Goal: Task Accomplishment & Management: Use online tool/utility

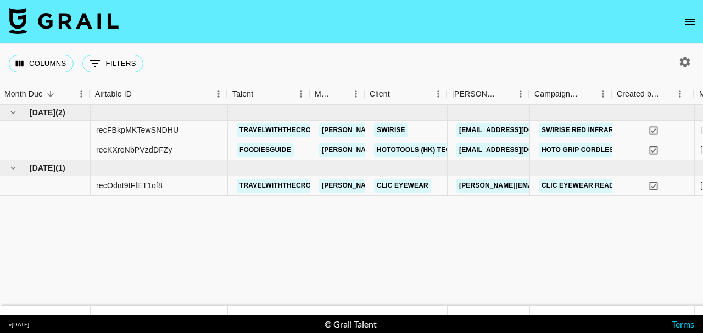
scroll to position [0, 5]
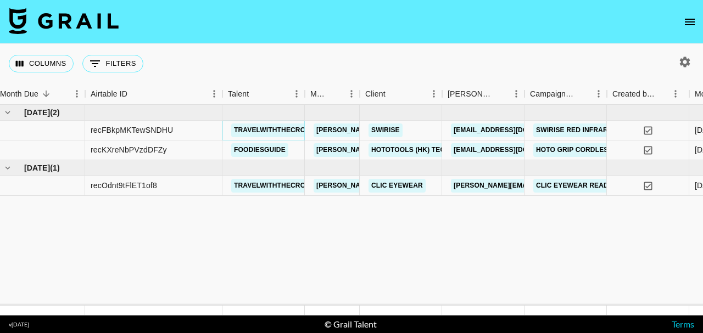
click at [260, 130] on link "travelwiththecrows" at bounding box center [275, 131] width 88 height 14
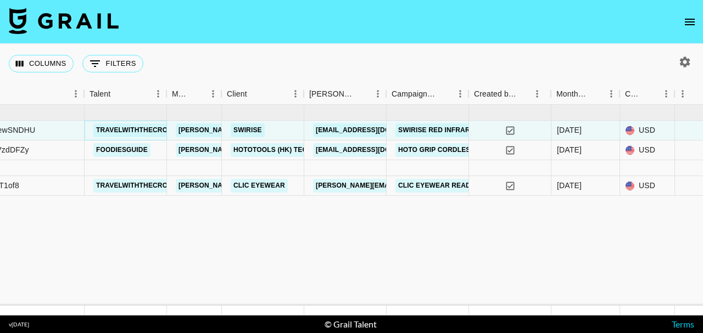
scroll to position [0, 144]
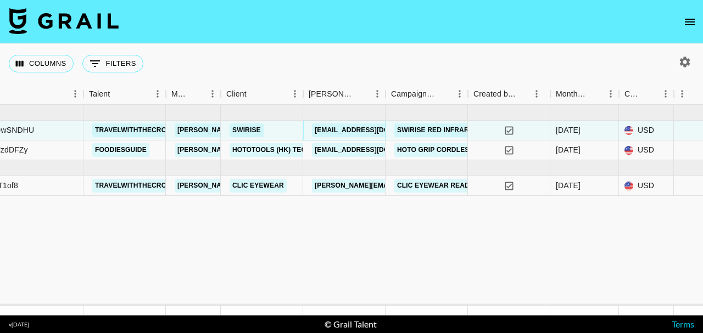
click at [338, 131] on link "[EMAIL_ADDRESS][DOMAIN_NAME]" at bounding box center [373, 131] width 123 height 14
click at [379, 94] on div "Booker" at bounding box center [385, 93] width 13 height 21
click at [376, 92] on icon "Menu" at bounding box center [377, 93] width 11 height 11
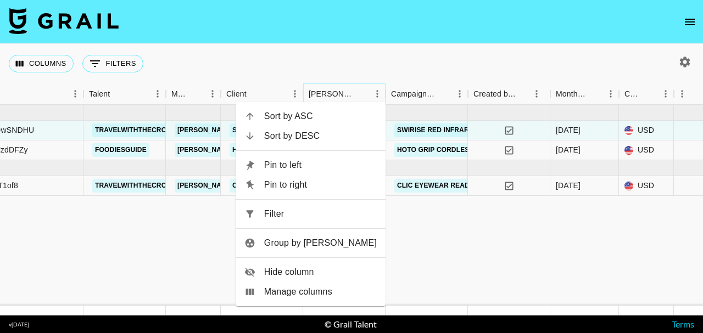
click at [376, 92] on icon "Menu" at bounding box center [377, 93] width 11 height 11
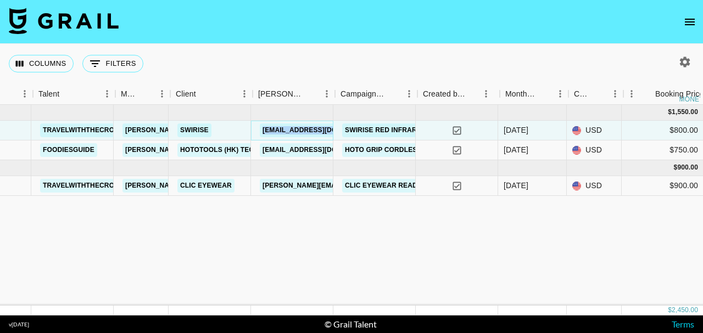
scroll to position [0, 195]
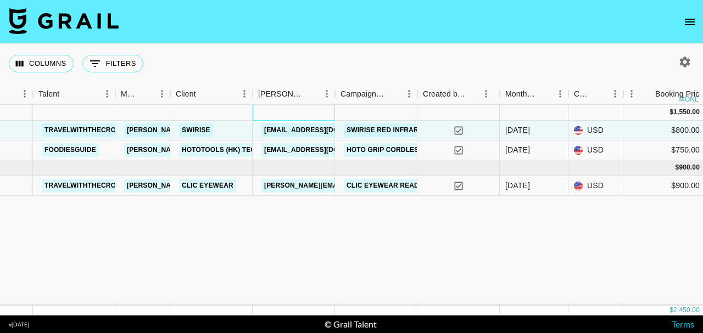
drag, startPoint x: 332, startPoint y: 109, endPoint x: 345, endPoint y: 109, distance: 13.2
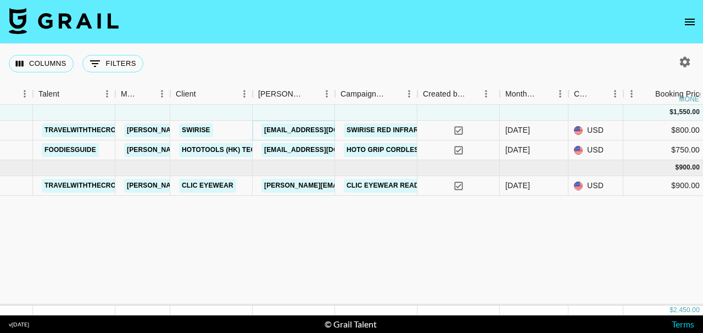
click at [320, 129] on link "[EMAIL_ADDRESS][DOMAIN_NAME]" at bounding box center [322, 131] width 123 height 14
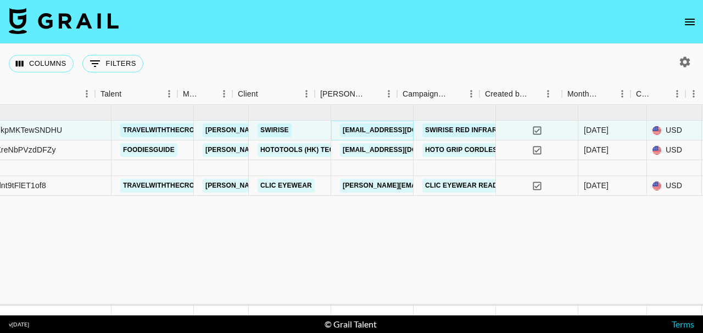
scroll to position [0, 116]
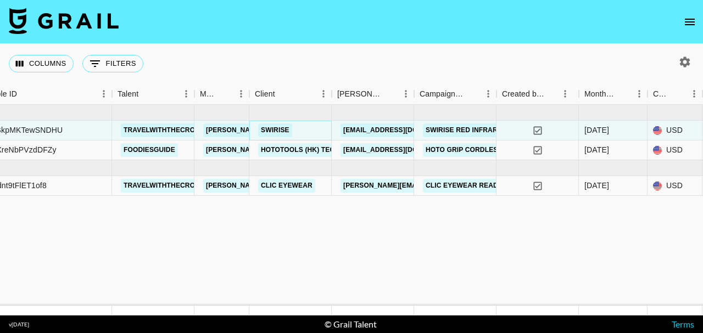
click at [279, 132] on link "SWIRISE" at bounding box center [275, 131] width 34 height 14
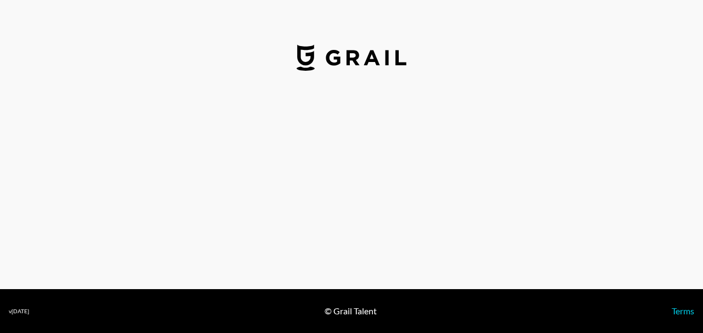
select select "USD"
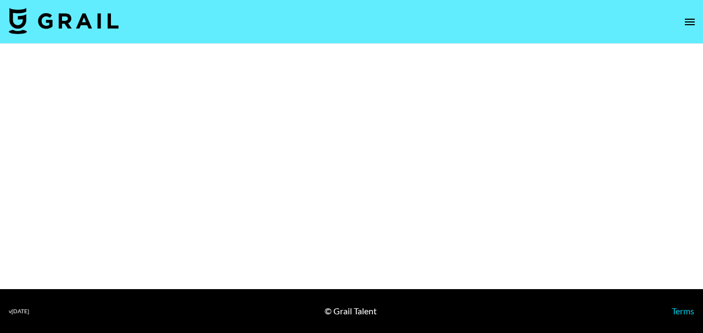
select select "Brand"
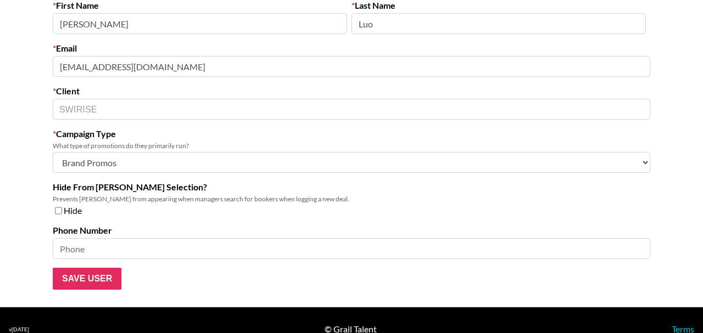
scroll to position [80, 0]
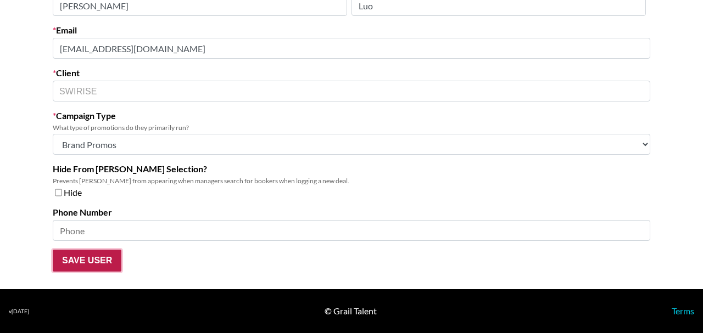
click at [86, 267] on input "Save User" at bounding box center [87, 261] width 69 height 22
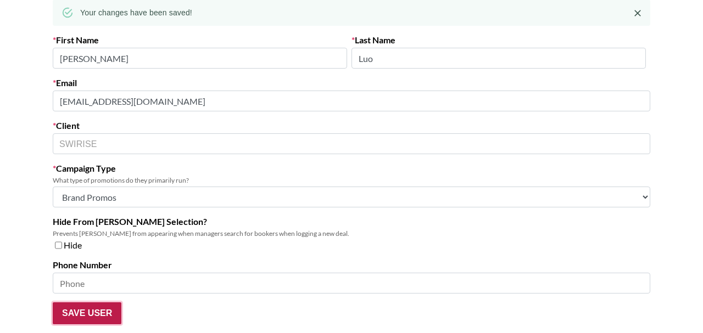
scroll to position [56, 0]
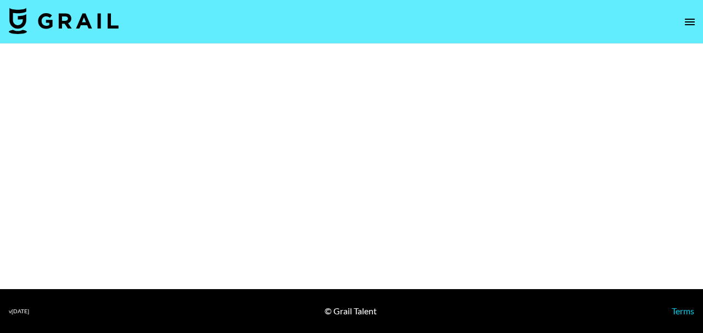
select select "Brand"
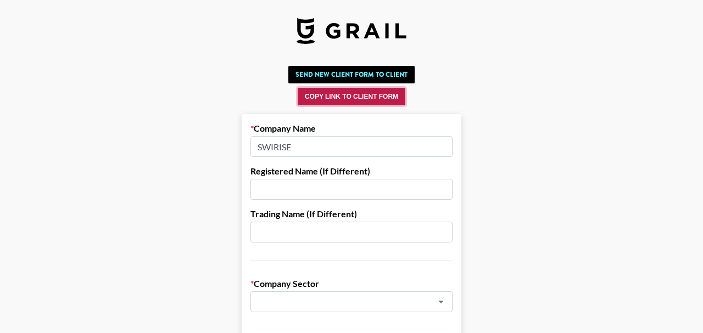
click at [343, 95] on button "Copy Link to Client Form" at bounding box center [352, 97] width 108 height 18
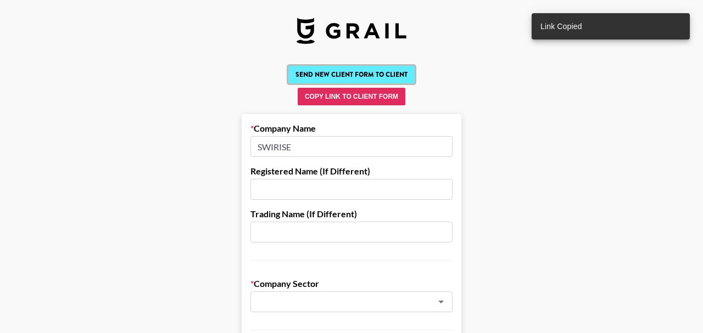
click at [352, 72] on button "Send New Client Form to Client" at bounding box center [351, 75] width 126 height 18
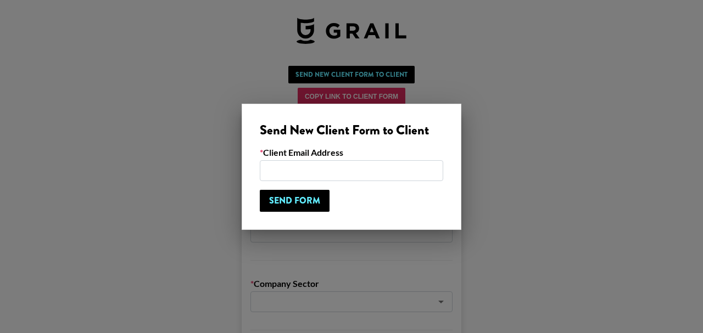
click at [315, 175] on input "email" at bounding box center [351, 170] width 183 height 21
paste input "[EMAIL_ADDRESS][DOMAIN_NAME]"
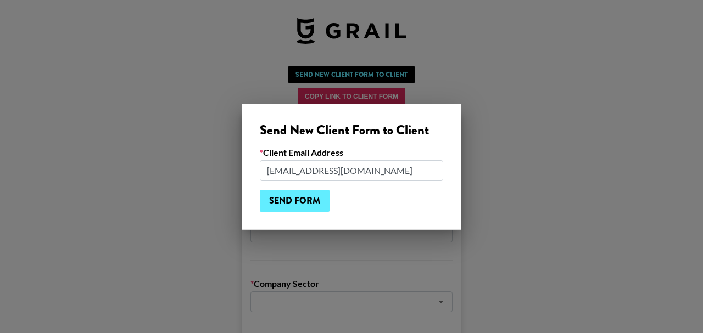
type input "[EMAIL_ADDRESS][DOMAIN_NAME]"
click at [305, 201] on input "Send Form" at bounding box center [295, 201] width 70 height 22
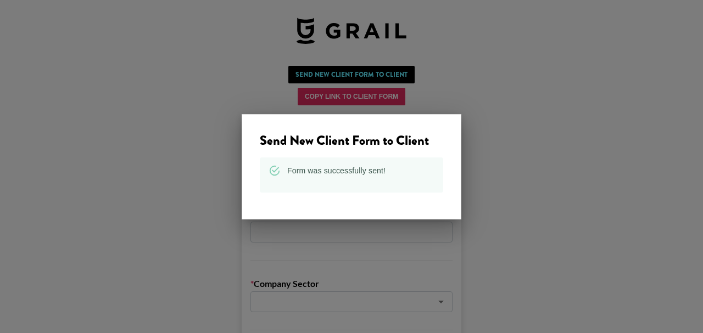
click at [501, 166] on div at bounding box center [351, 166] width 703 height 333
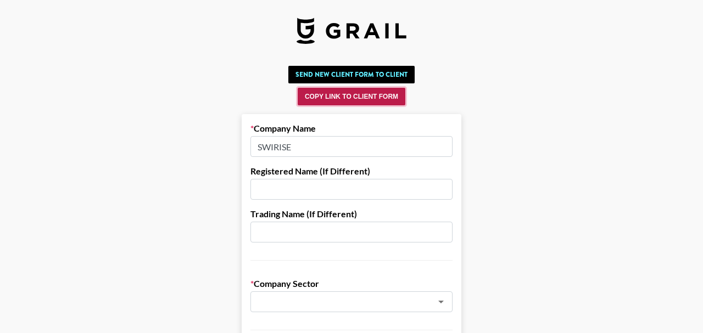
click at [353, 95] on button "Copy Link to Client Form" at bounding box center [352, 97] width 108 height 18
